Goal: Task Accomplishment & Management: Complete application form

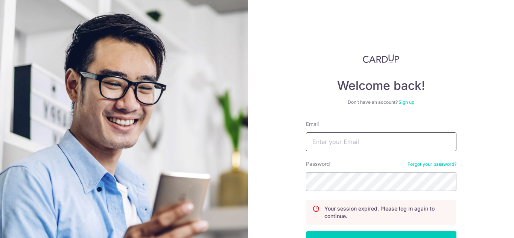
click at [334, 146] on input "Email" at bounding box center [381, 141] width 150 height 19
type input "michelle551971@gmail.com"
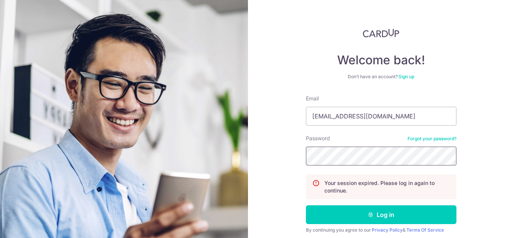
scroll to position [38, 0]
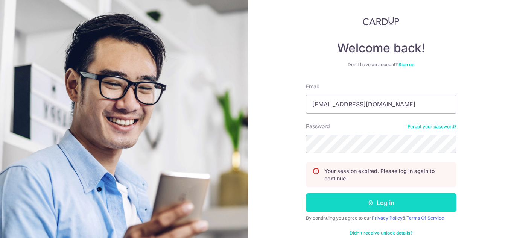
click at [363, 201] on button "Log in" at bounding box center [381, 202] width 150 height 19
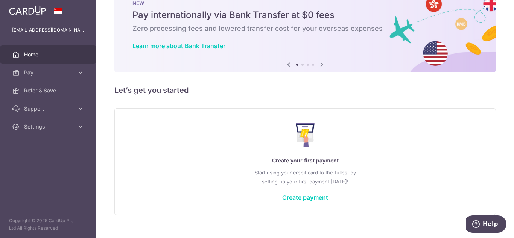
scroll to position [36, 0]
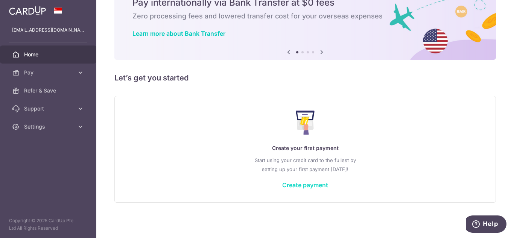
click at [293, 184] on link "Create payment" at bounding box center [305, 185] width 46 height 8
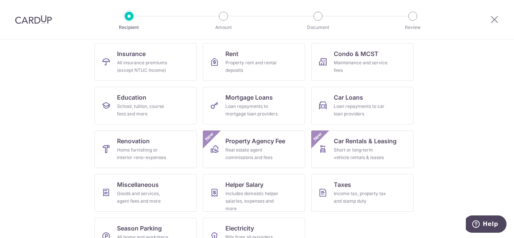
scroll to position [99, 0]
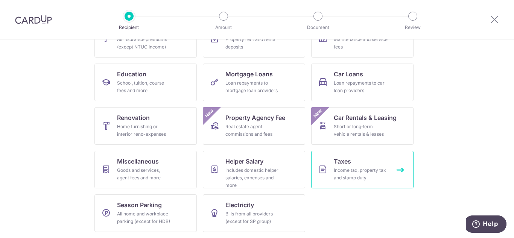
click at [370, 170] on div "Income tax, property tax and stamp duty" at bounding box center [361, 174] width 54 height 15
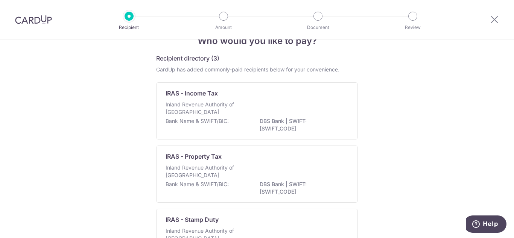
scroll to position [14, 0]
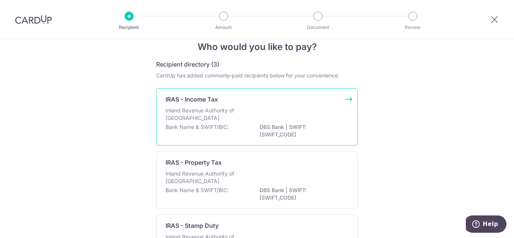
click at [328, 132] on p "DBS Bank | SWIFT: DBSSSGSGXXX" at bounding box center [302, 130] width 84 height 15
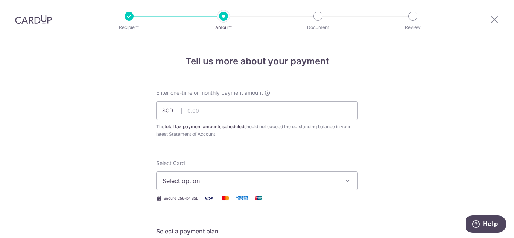
click at [344, 181] on icon "button" at bounding box center [348, 181] width 8 height 8
click at [230, 113] on input "text" at bounding box center [257, 110] width 202 height 19
type input "478.53"
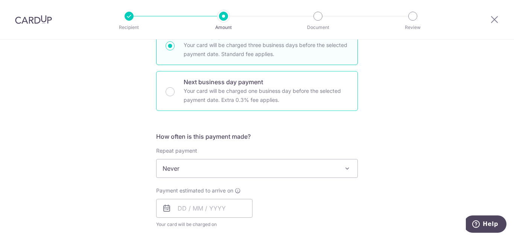
scroll to position [226, 0]
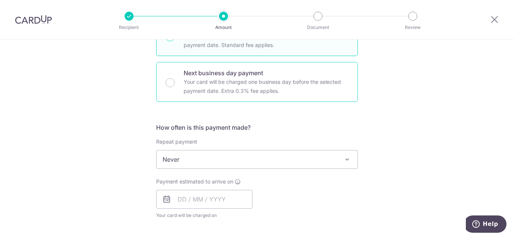
click at [312, 161] on span "Never" at bounding box center [256, 159] width 201 height 18
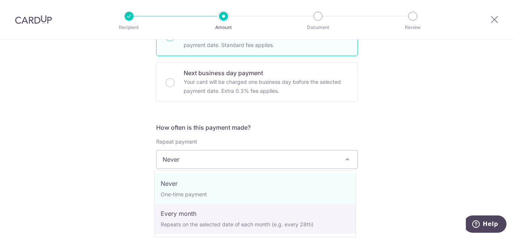
select select "3"
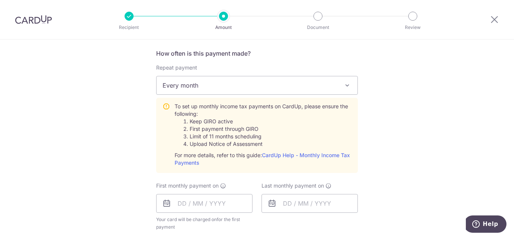
scroll to position [301, 0]
click at [176, 205] on input "text" at bounding box center [204, 202] width 96 height 19
click at [416, 172] on div "Tell us more about your payment Enter one-time or monthly payment amount SGD 47…" at bounding box center [257, 131] width 514 height 784
click at [176, 200] on input "text" at bounding box center [204, 202] width 96 height 19
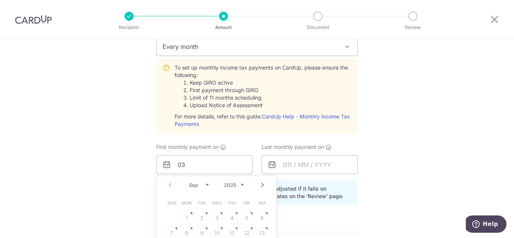
scroll to position [376, 0]
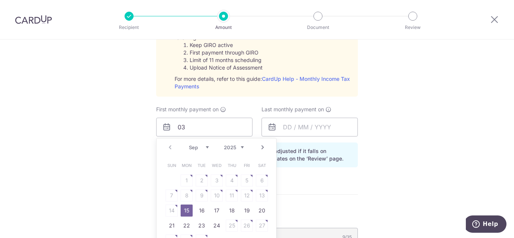
click at [205, 148] on select "Sep Oct Nov Dec" at bounding box center [199, 147] width 20 height 6
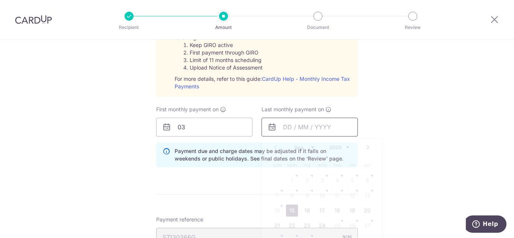
click at [283, 131] on input "text" at bounding box center [309, 127] width 96 height 19
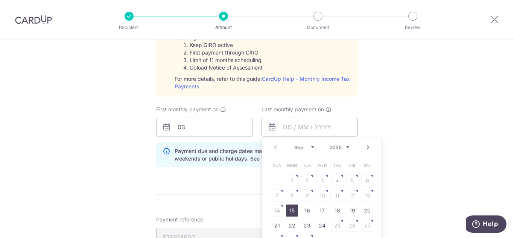
click at [348, 146] on div "Prev Next Sep Oct Nov Dec 2025 2026" at bounding box center [322, 147] width 120 height 18
click at [347, 147] on div "Prev Next Sep Oct Nov Dec 2025 2026" at bounding box center [322, 147] width 120 height 18
click at [346, 148] on select "2025 2026" at bounding box center [339, 147] width 20 height 6
click at [311, 149] on select "Jan Feb Mar Apr May Jun Jul Aug Sep Oct" at bounding box center [304, 147] width 20 height 6
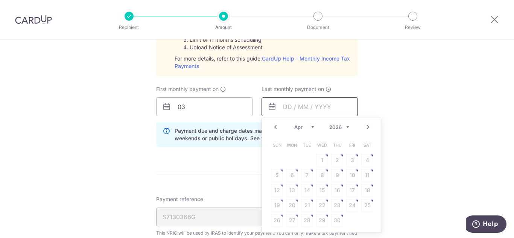
scroll to position [414, 0]
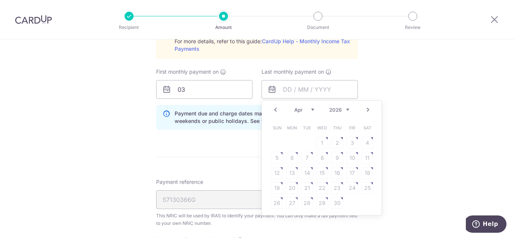
click at [290, 159] on table "Sun Mon Tue Wed Thu Fri Sat 1 2 3 4 5 6 7 8 9 10 11 12 13 14 15 16 17 18 19 20 …" at bounding box center [321, 165] width 105 height 90
click at [302, 149] on table "Sun Mon Tue Wed Thu Fri Sat 1 2 3 4 5 6 7 8 9 10 11 12 13 14 15 16 17 18 19 20 …" at bounding box center [321, 165] width 105 height 90
click at [299, 109] on select "Jan Feb Mar Apr May Jun Jul Aug Sep Oct" at bounding box center [304, 110] width 20 height 6
click at [294, 107] on select "Jan Feb Mar Apr May Jun Jul Aug Sep Oct" at bounding box center [304, 110] width 20 height 6
click at [328, 144] on table "Sun Mon Tue Wed Thu Fri Sat 1 2 3 4 5 6 7 8 9 10 11 12 13 14 15 16 17 18 19 20 …" at bounding box center [321, 165] width 105 height 90
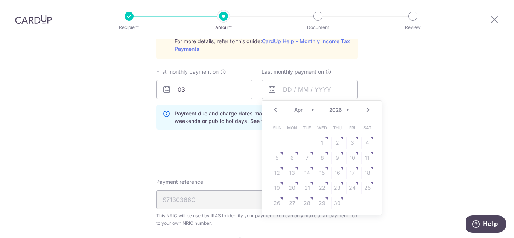
click at [320, 144] on table "Sun Mon Tue Wed Thu Fri Sat 1 2 3 4 5 6 7 8 9 10 11 12 13 14 15 16 17 18 19 20 …" at bounding box center [321, 165] width 105 height 90
click at [320, 152] on table "Sun Mon Tue Wed Thu Fri Sat 1 2 3 4 5 6 7 8 9 10 11 12 13 14 15 16 17 18 19 20 …" at bounding box center [321, 165] width 105 height 90
click at [320, 155] on table "Sun Mon Tue Wed Thu Fri Sat 1 2 3 4 5 6 7 8 9 10 11 12 13 14 15 16 17 18 19 20 …" at bounding box center [321, 165] width 105 height 90
click at [230, 136] on form "Enter one-time or monthly payment amount SGD 478.53 478.53 The total tax paymen…" at bounding box center [257, 31] width 202 height 712
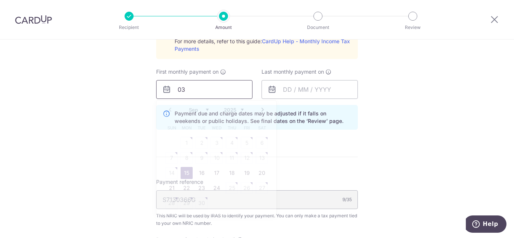
click at [235, 93] on input "03" at bounding box center [204, 89] width 96 height 19
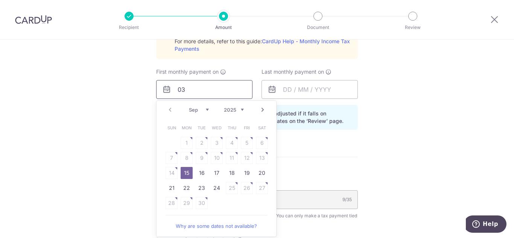
type input "0"
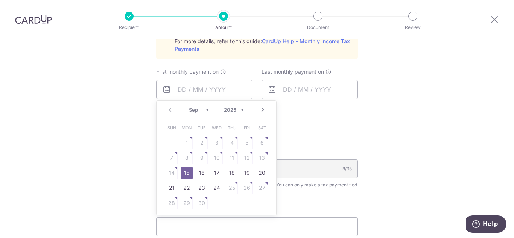
click at [204, 111] on select "Sep Oct Nov Dec" at bounding box center [199, 110] width 20 height 6
click at [203, 109] on select "Sep Oct Nov Dec" at bounding box center [199, 110] width 20 height 6
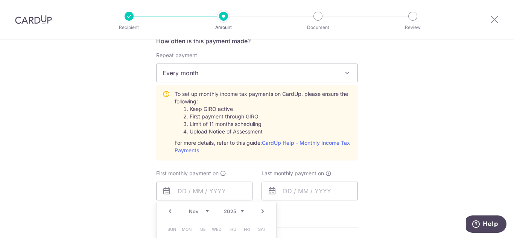
scroll to position [301, 0]
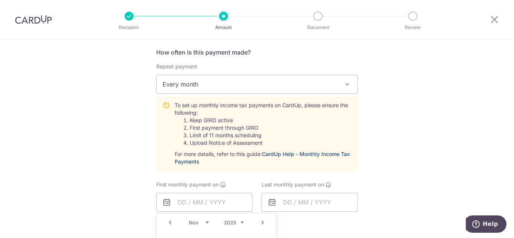
click at [338, 153] on link "CardUp Help - Monthly Income Tax Payments" at bounding box center [262, 158] width 175 height 14
click at [240, 205] on input "text" at bounding box center [204, 202] width 96 height 19
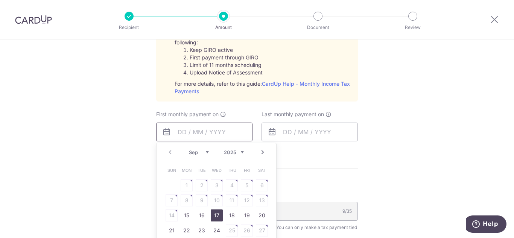
scroll to position [376, 0]
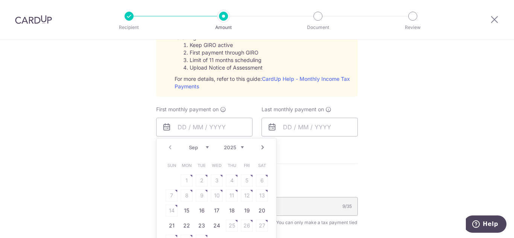
click at [205, 145] on select "Sep Oct Nov Dec" at bounding box center [199, 147] width 20 height 6
click at [200, 194] on link "7" at bounding box center [202, 196] width 12 height 12
type input "[DATE]"
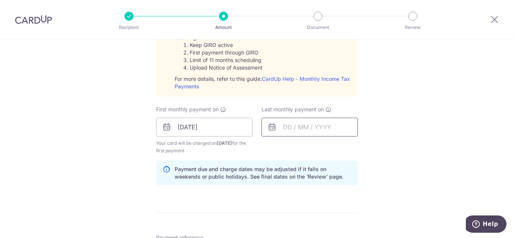
click at [319, 126] on input "text" at bounding box center [309, 127] width 96 height 19
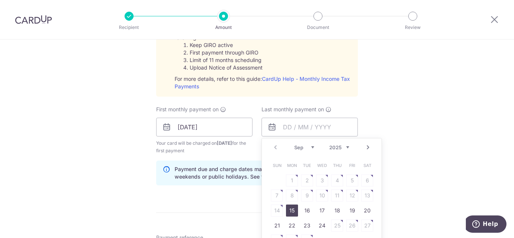
click at [343, 147] on select "2025 2026" at bounding box center [339, 147] width 20 height 6
click at [305, 146] on select "Jan Feb Mar Apr May Jun Jul Aug Sep Oct" at bounding box center [304, 147] width 20 height 6
click at [335, 196] on link "7" at bounding box center [337, 196] width 12 height 12
type input "[DATE]"
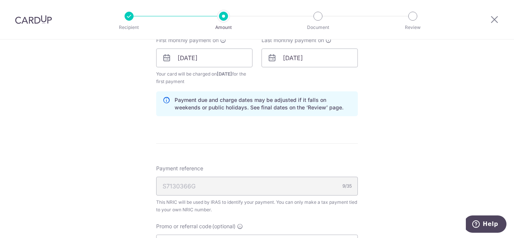
scroll to position [489, 0]
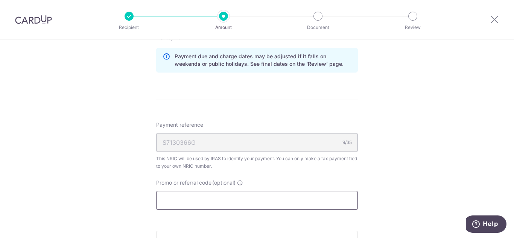
click at [278, 198] on input "Promo or referral code (optional)" at bounding box center [257, 200] width 202 height 19
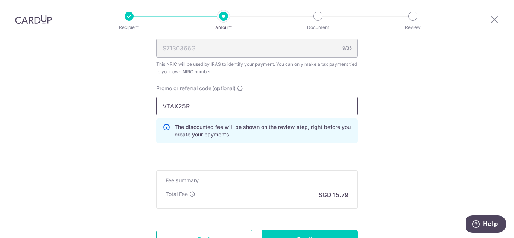
scroll to position [575, 0]
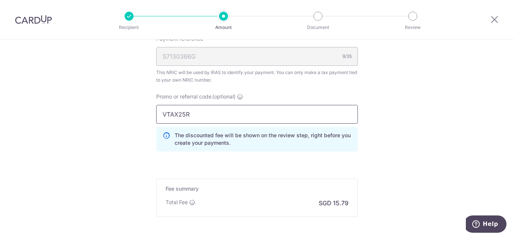
type input "VTAX25R"
click at [253, 117] on input "VTAX25R" at bounding box center [257, 114] width 202 height 19
click button "Add Card" at bounding box center [0, 0] width 0 height 0
click at [275, 186] on h5 "Fee summary" at bounding box center [257, 189] width 183 height 8
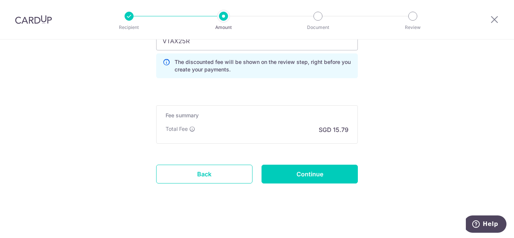
scroll to position [650, 0]
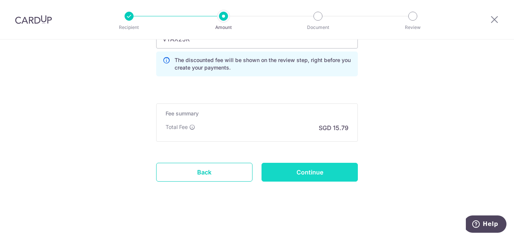
click at [284, 170] on input "Continue" at bounding box center [309, 172] width 96 height 19
type input "Create Schedule"
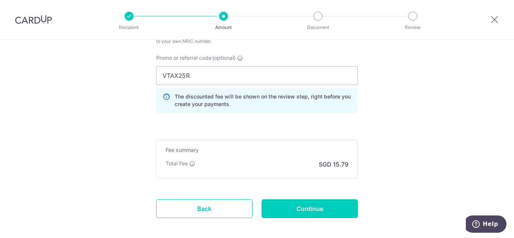
scroll to position [467, 0]
